Goal: Transaction & Acquisition: Subscribe to service/newsletter

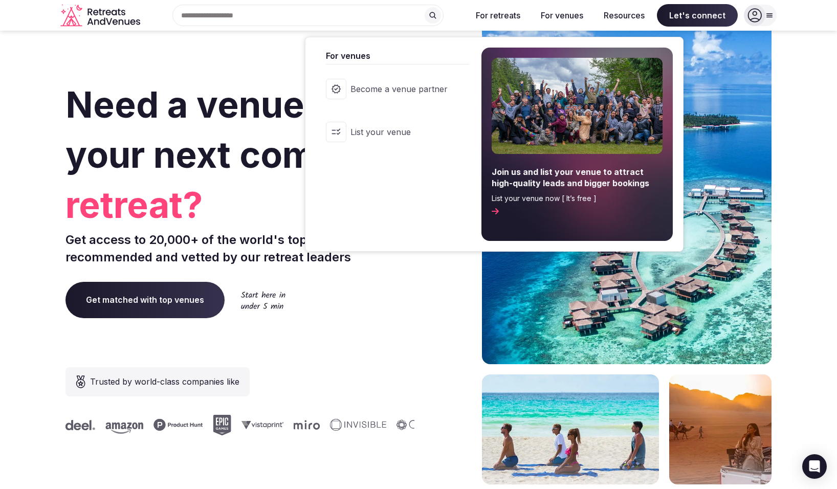
click at [571, 16] on button "For venues" at bounding box center [561, 15] width 59 height 23
click at [413, 99] on link "Become a venue partner" at bounding box center [392, 89] width 153 height 41
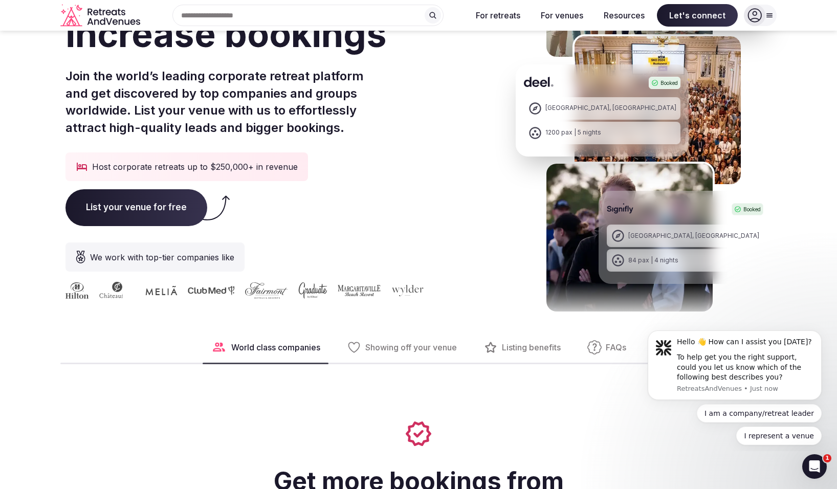
scroll to position [145, 0]
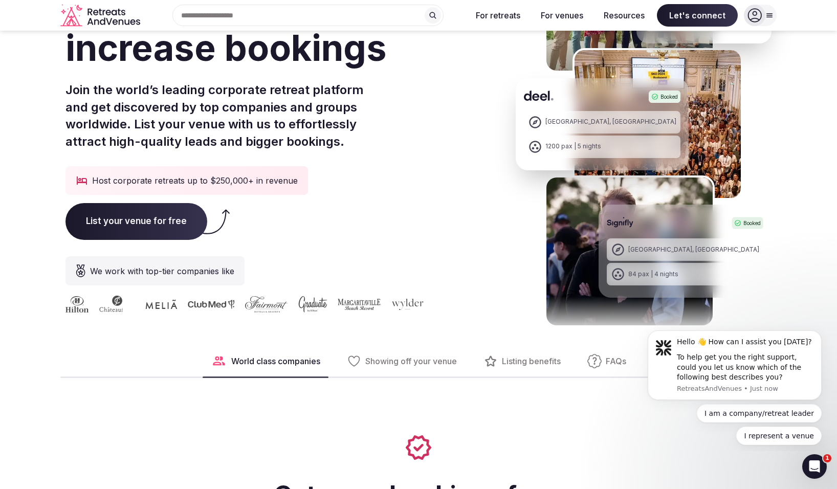
click at [161, 224] on span "List your venue for free" at bounding box center [136, 221] width 142 height 37
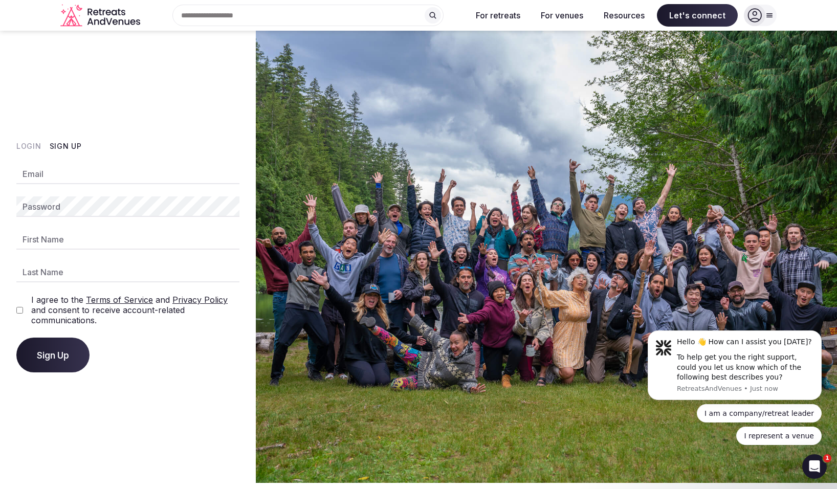
click at [118, 178] on input "Email" at bounding box center [127, 174] width 223 height 20
type input "**********"
type input "****"
type input "******"
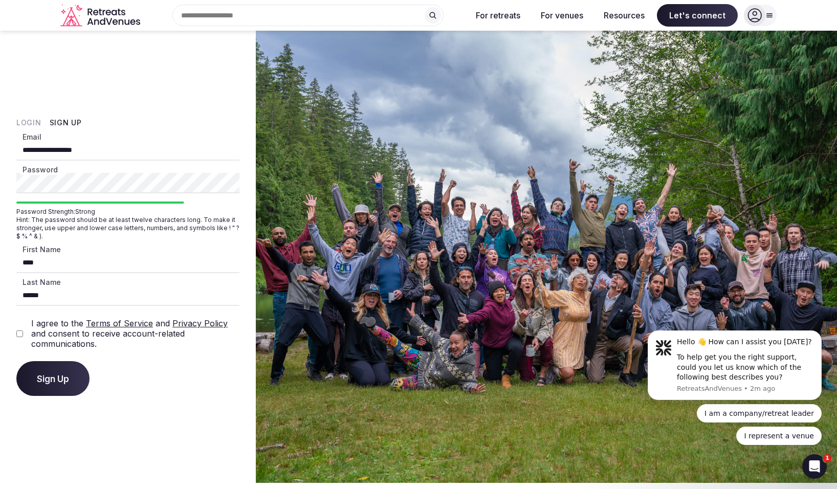
click at [65, 369] on button "Sign Up" at bounding box center [52, 378] width 73 height 35
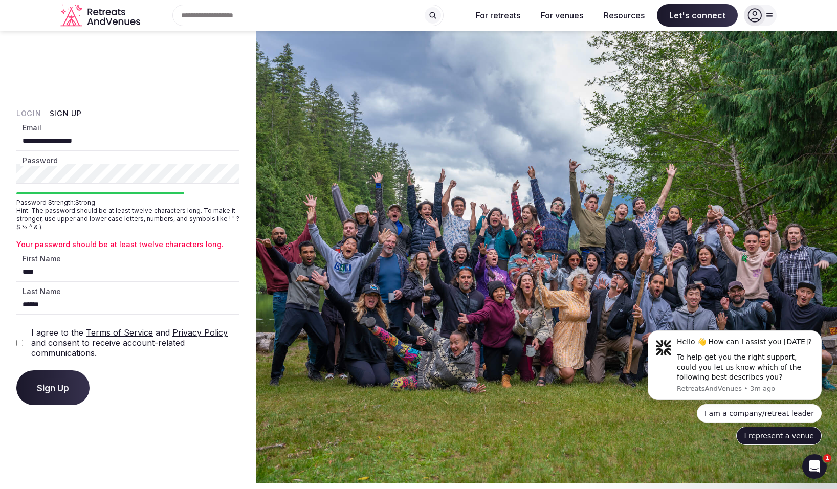
click at [794, 437] on button "I represent a venue" at bounding box center [778, 436] width 85 height 18
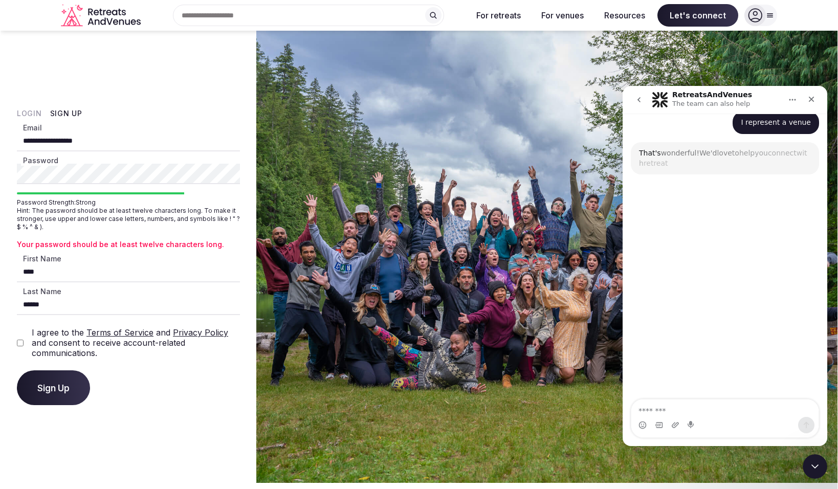
scroll to position [99, 0]
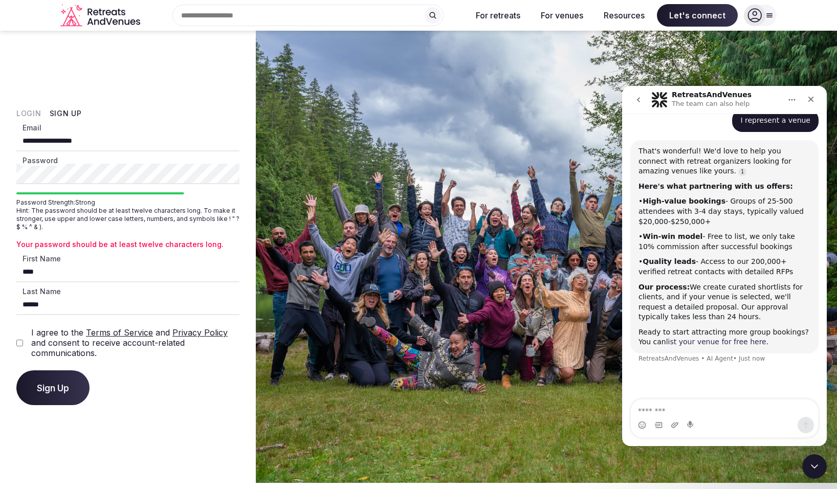
click at [689, 341] on link "list your venue for free here" at bounding box center [716, 342] width 100 height 8
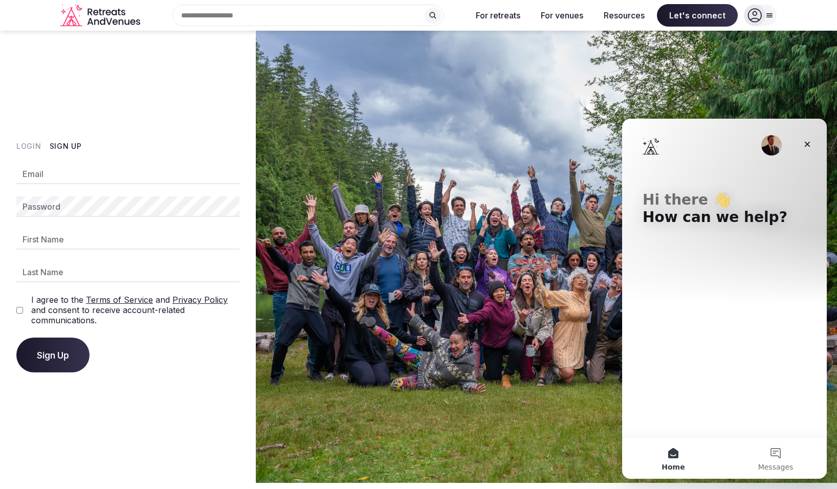
click at [697, 311] on div "Hi there 👋 How can we help?" at bounding box center [724, 278] width 205 height 319
click at [727, 226] on div "Hi there 👋 How can we help?" at bounding box center [724, 211] width 184 height 184
click at [771, 450] on button "Messages" at bounding box center [775, 458] width 102 height 41
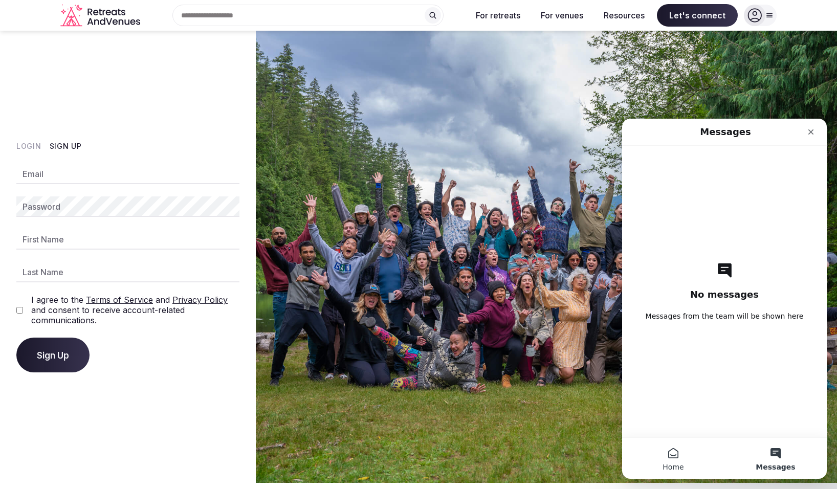
click at [678, 457] on button "Home" at bounding box center [673, 458] width 102 height 41
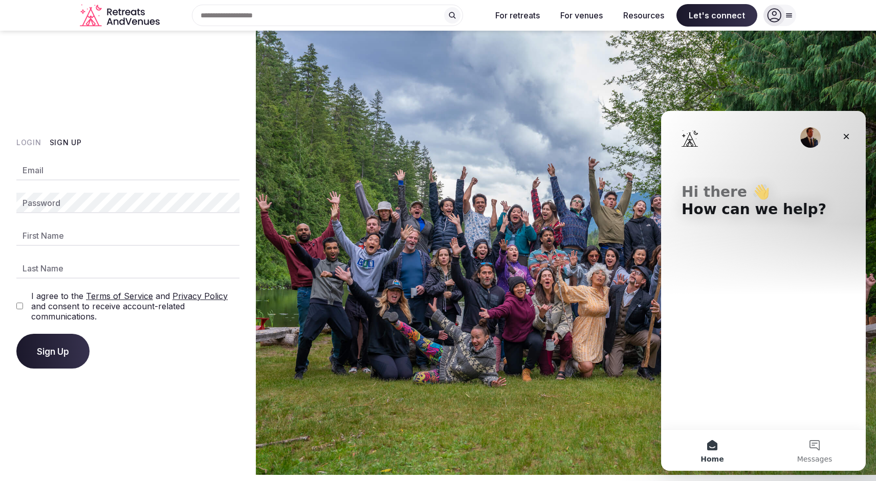
click at [710, 446] on button "Home" at bounding box center [712, 450] width 102 height 41
click at [715, 208] on p "How can we help?" at bounding box center [763, 209] width 164 height 17
click at [708, 191] on p "Hi there 👋" at bounding box center [763, 192] width 164 height 17
click at [792, 214] on p "How can we help?" at bounding box center [763, 209] width 164 height 17
click at [802, 212] on p "How can we help?" at bounding box center [763, 209] width 164 height 17
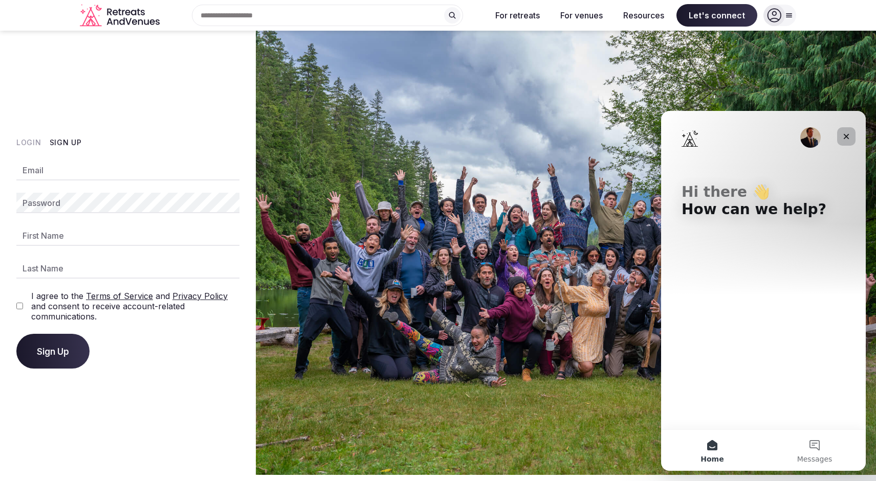
click at [836, 135] on icon "Close" at bounding box center [846, 137] width 6 height 6
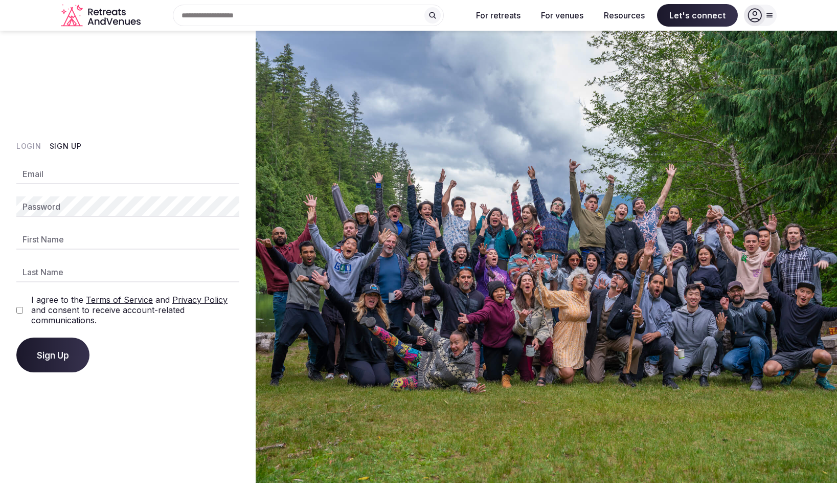
click at [767, 13] on icon at bounding box center [770, 15] width 8 height 8
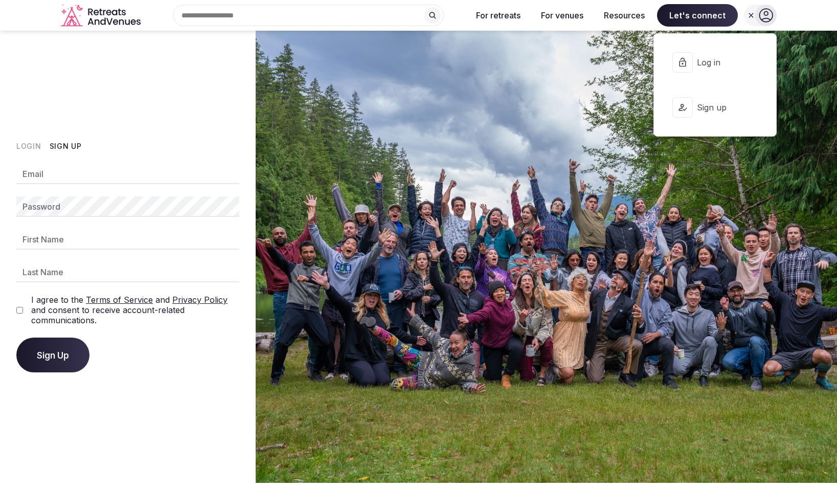
click at [708, 63] on span "Log in" at bounding box center [721, 62] width 49 height 11
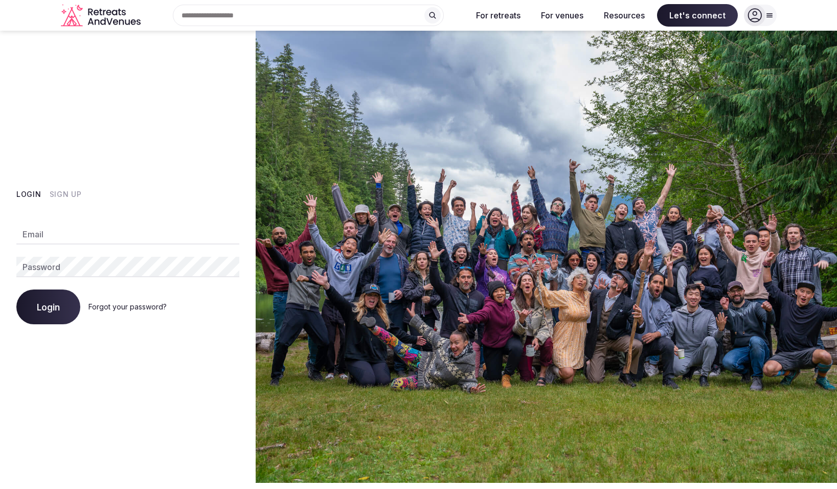
click at [97, 239] on input "Email" at bounding box center [127, 234] width 223 height 20
type input "**********"
click at [49, 305] on span "Login" at bounding box center [48, 307] width 23 height 10
click at [15, 263] on div "**********" at bounding box center [128, 257] width 256 height 452
click at [58, 304] on span "Login" at bounding box center [48, 307] width 23 height 10
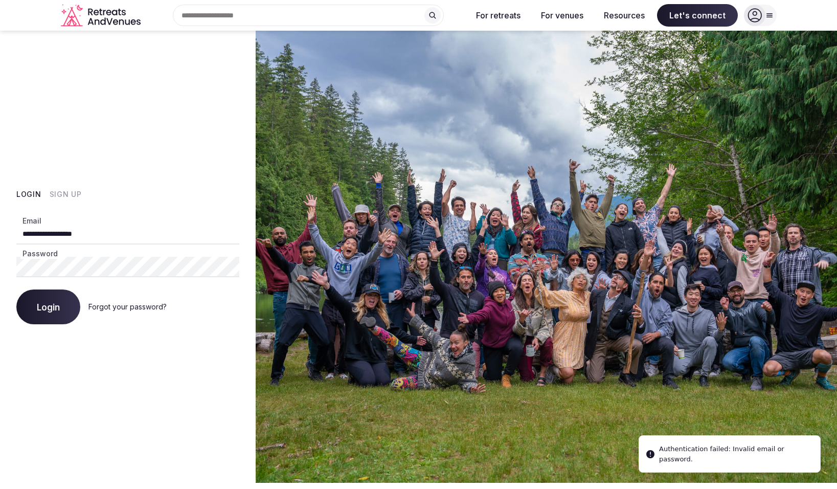
click at [64, 195] on button "Sign Up" at bounding box center [66, 194] width 32 height 10
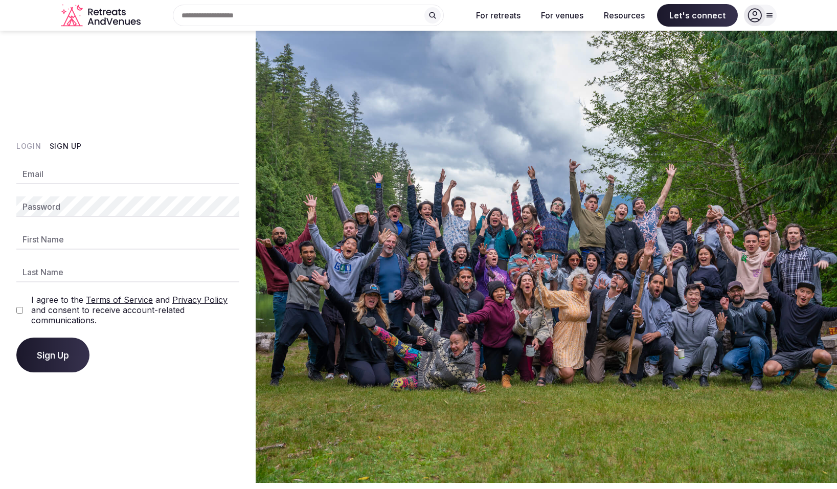
click at [172, 180] on input "Email" at bounding box center [127, 174] width 223 height 20
type input "**********"
type input "****"
type input "******"
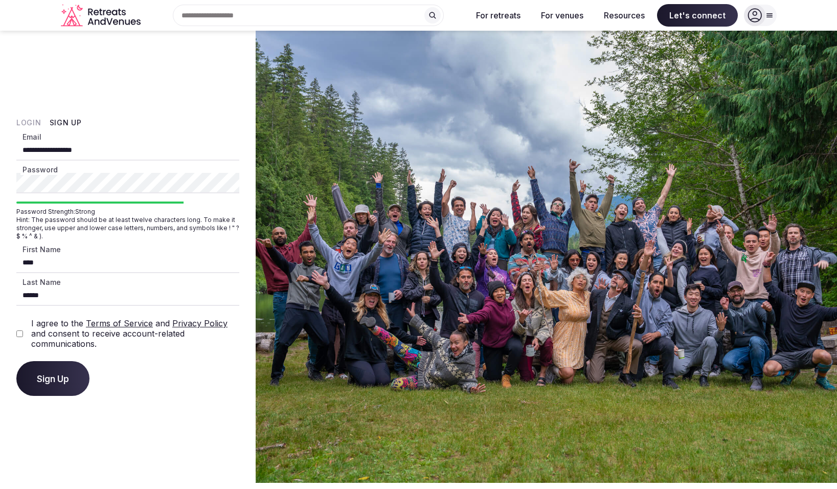
click at [55, 370] on button "Sign Up" at bounding box center [52, 378] width 73 height 35
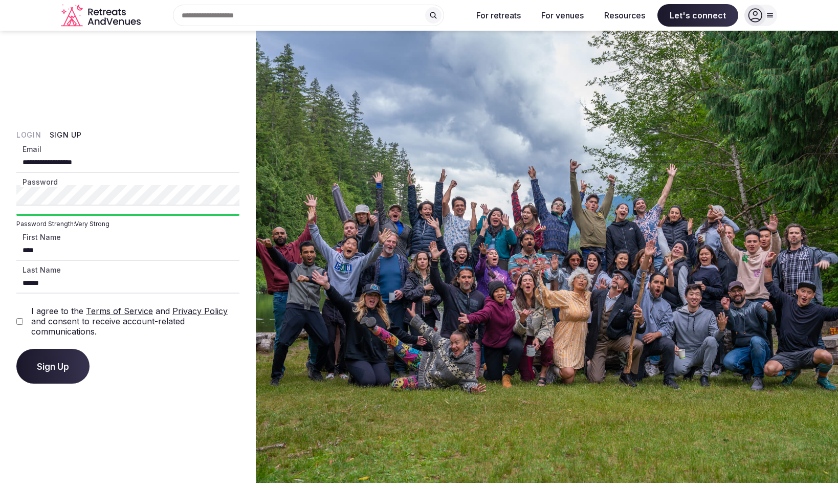
click at [64, 375] on button "Sign Up" at bounding box center [52, 366] width 73 height 35
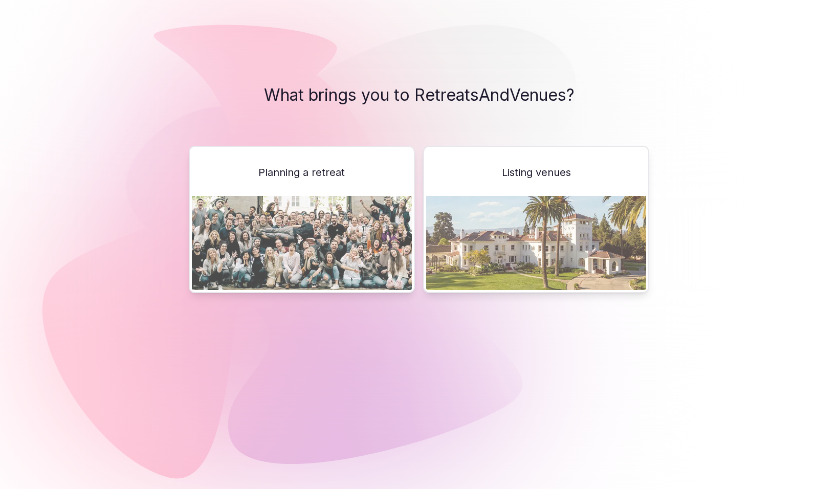
click at [566, 172] on span "Listing venues" at bounding box center [536, 172] width 69 height 14
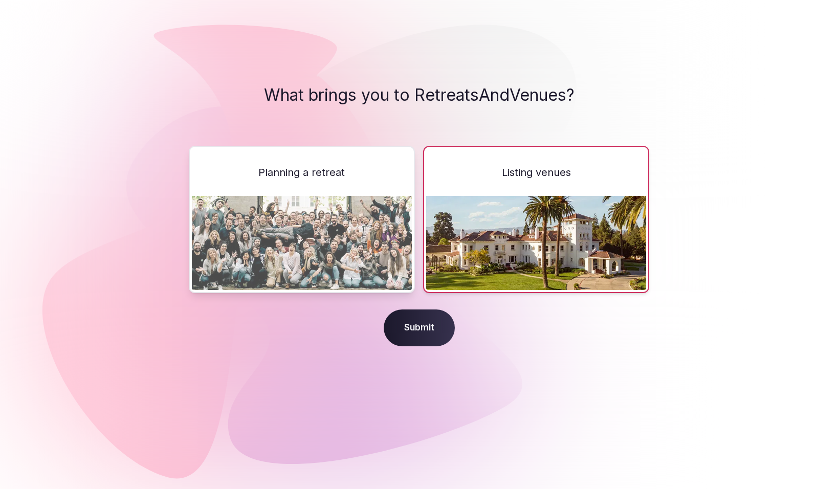
click at [406, 331] on span "Submit" at bounding box center [419, 327] width 71 height 37
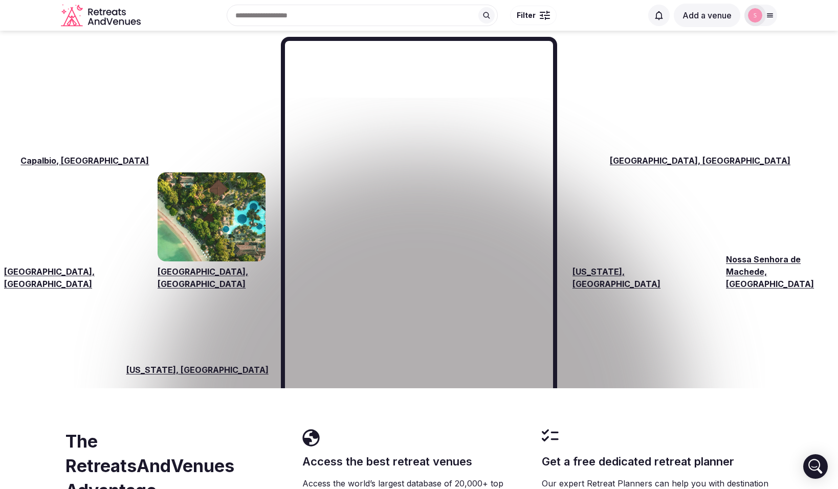
scroll to position [1561, 0]
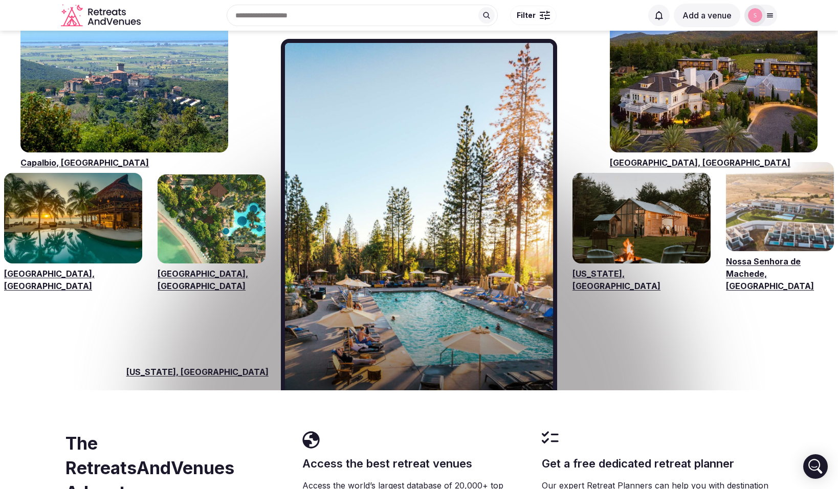
click at [625, 233] on link "Visit venues for New York, USA" at bounding box center [641, 218] width 138 height 91
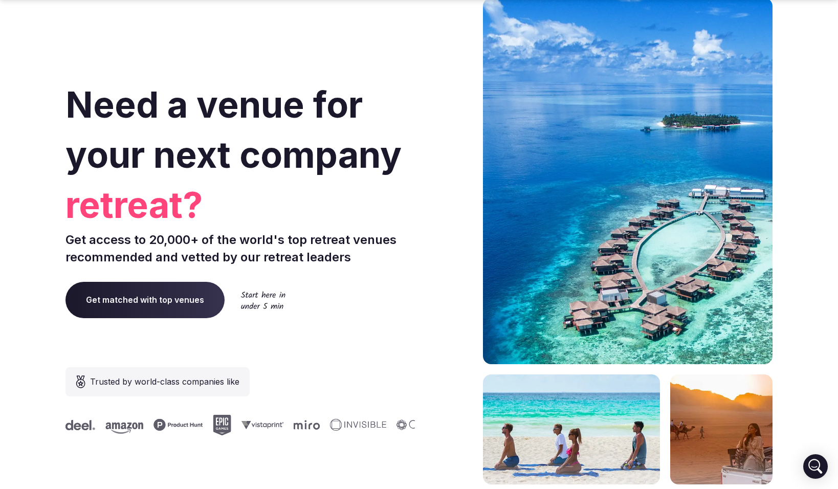
scroll to position [1561, 0]
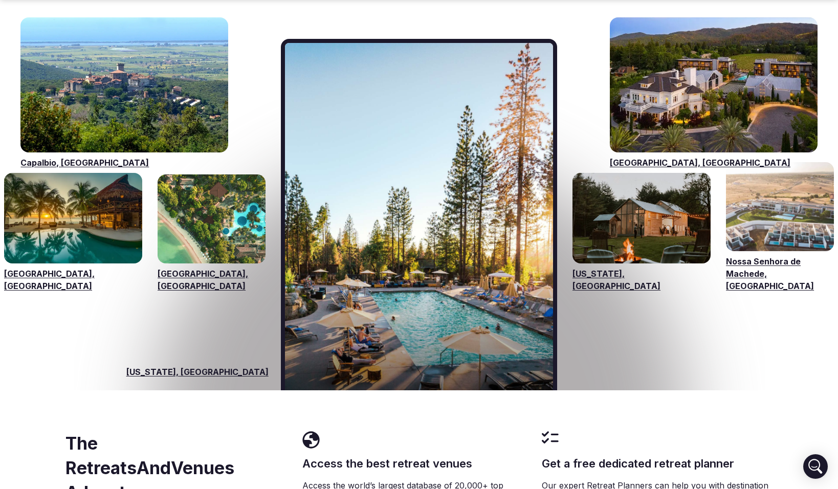
click at [638, 227] on link "Visit venues for New York, USA" at bounding box center [641, 218] width 138 height 91
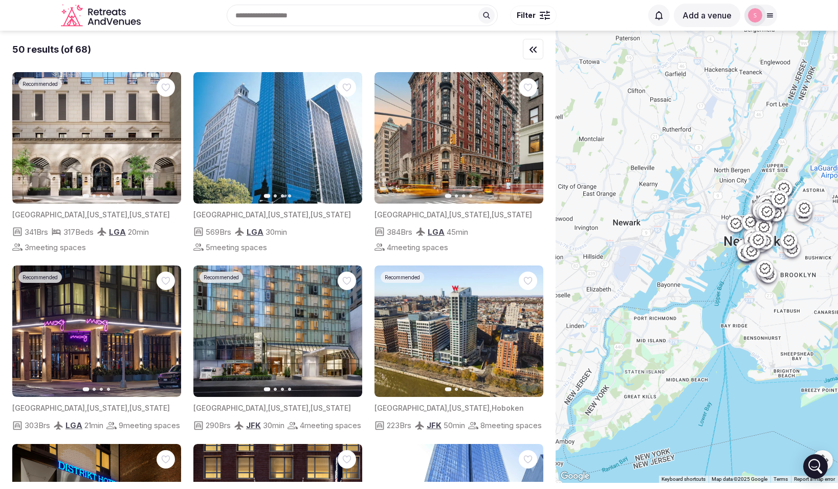
click at [581, 328] on div at bounding box center [696, 257] width 282 height 452
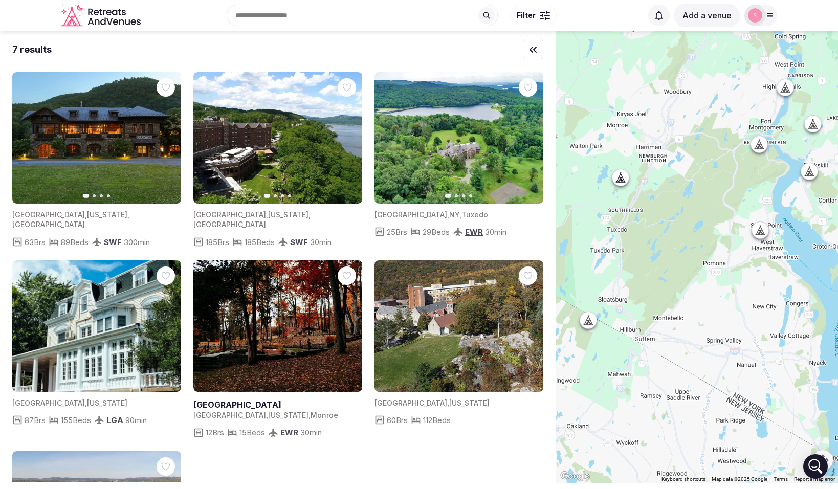
click at [759, 233] on icon at bounding box center [760, 230] width 10 height 10
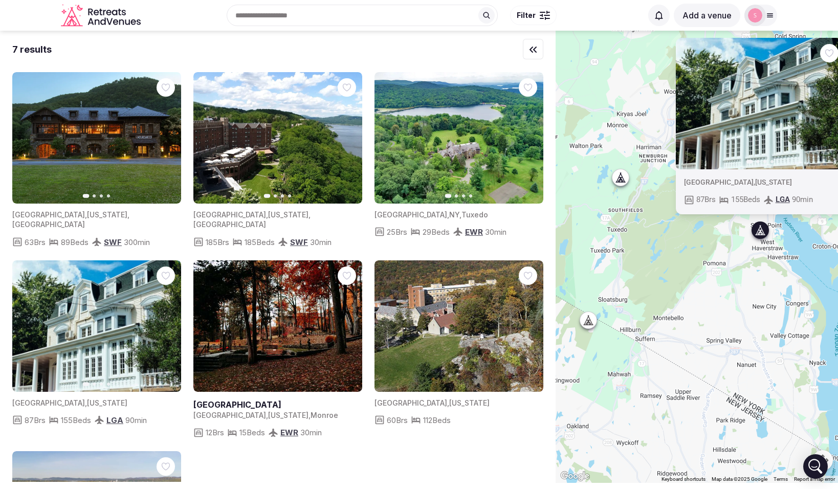
click at [805, 125] on img at bounding box center [760, 103] width 169 height 131
click at [708, 184] on p "Number of bedrooms" at bounding box center [701, 183] width 68 height 10
click at [827, 102] on icon "button" at bounding box center [830, 104] width 8 height 8
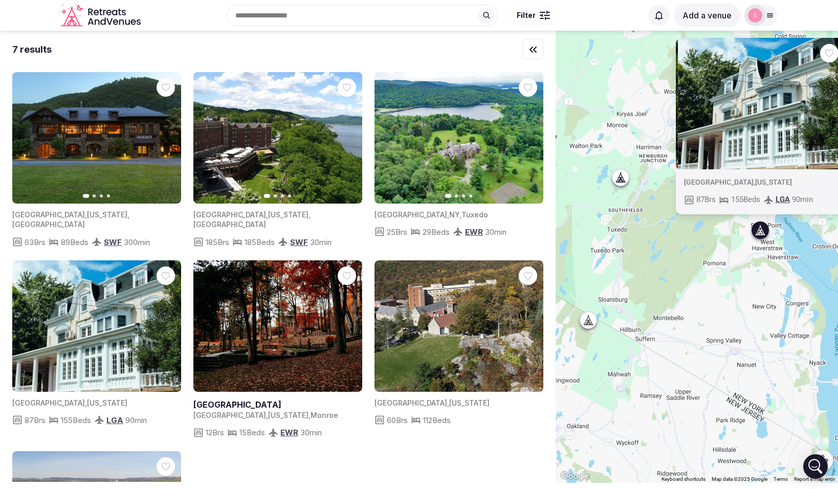
click at [827, 102] on icon "button" at bounding box center [830, 104] width 8 height 8
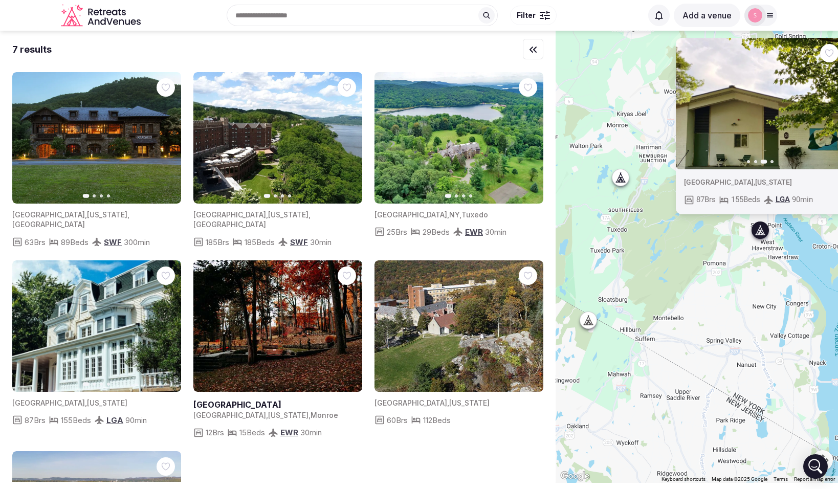
click at [827, 102] on icon "button" at bounding box center [830, 104] width 8 height 8
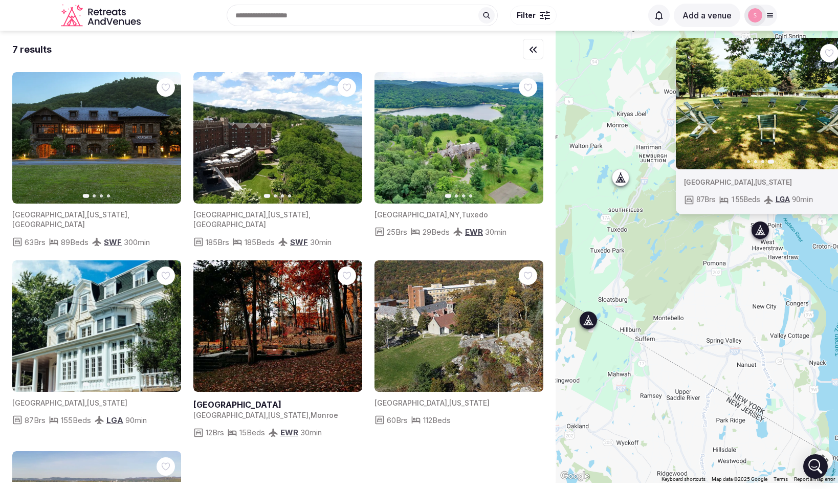
click at [459, 166] on img at bounding box center [458, 137] width 169 height 131
click at [461, 211] on span "Tuxedo" at bounding box center [474, 214] width 27 height 9
click at [486, 107] on img at bounding box center [458, 137] width 169 height 131
click at [484, 156] on img at bounding box center [458, 137] width 169 height 131
click at [525, 140] on icon "button" at bounding box center [529, 138] width 8 height 8
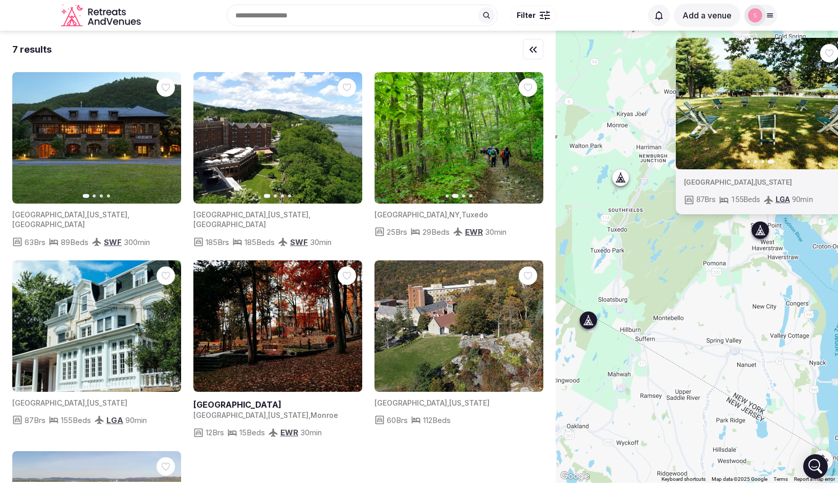
click at [525, 140] on icon "button" at bounding box center [529, 138] width 8 height 8
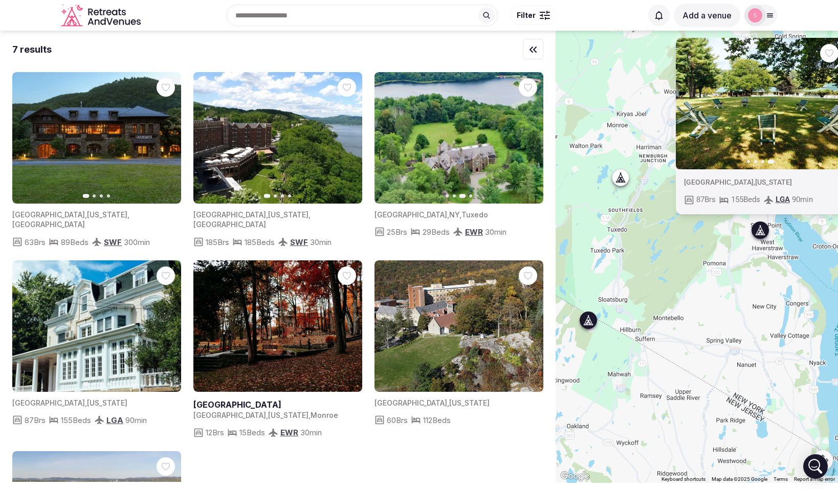
click at [525, 140] on icon "button" at bounding box center [529, 138] width 8 height 8
